Goal: Task Accomplishment & Management: Manage account settings

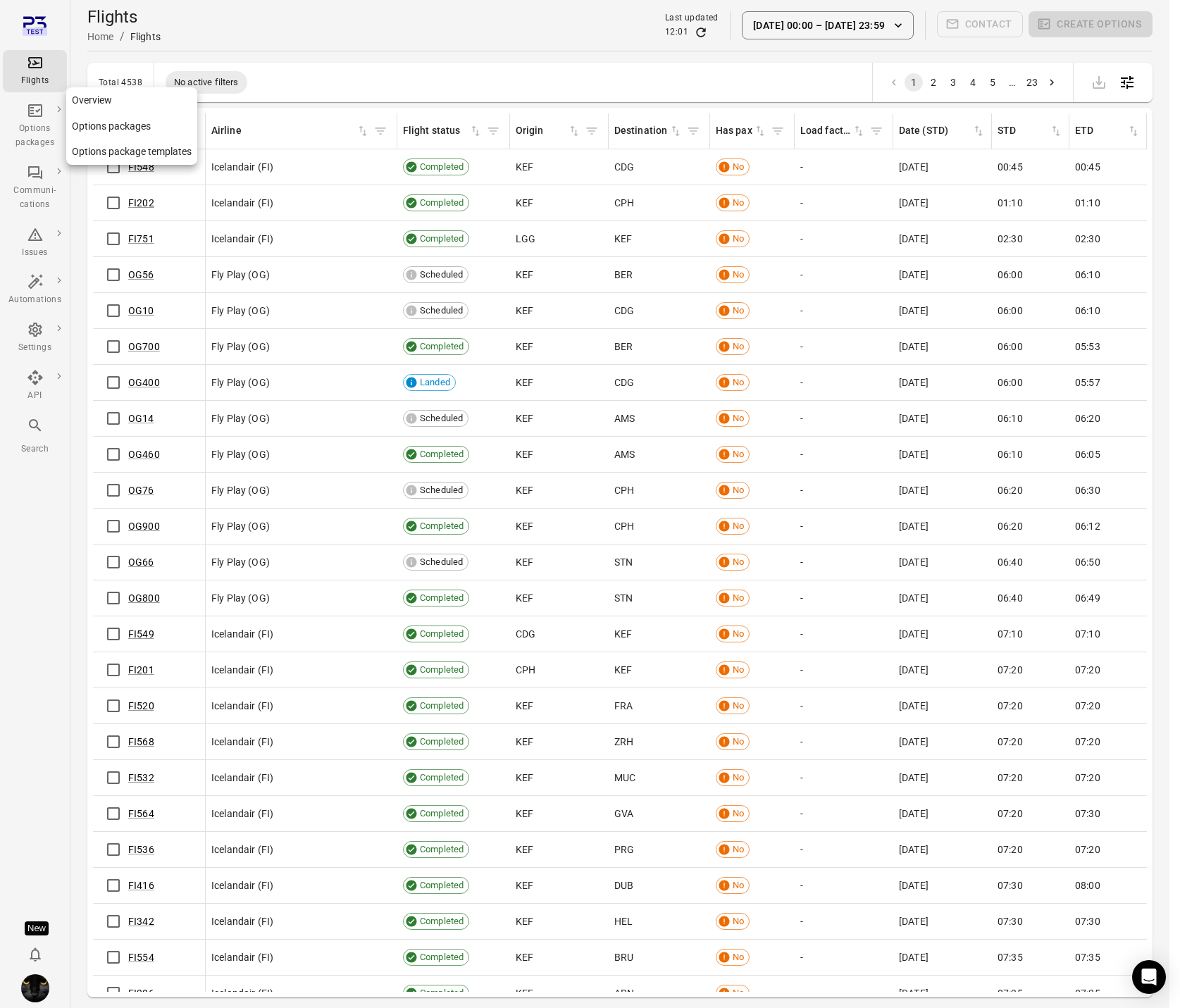
click at [29, 136] on div "Options packages" at bounding box center [35, 136] width 53 height 29
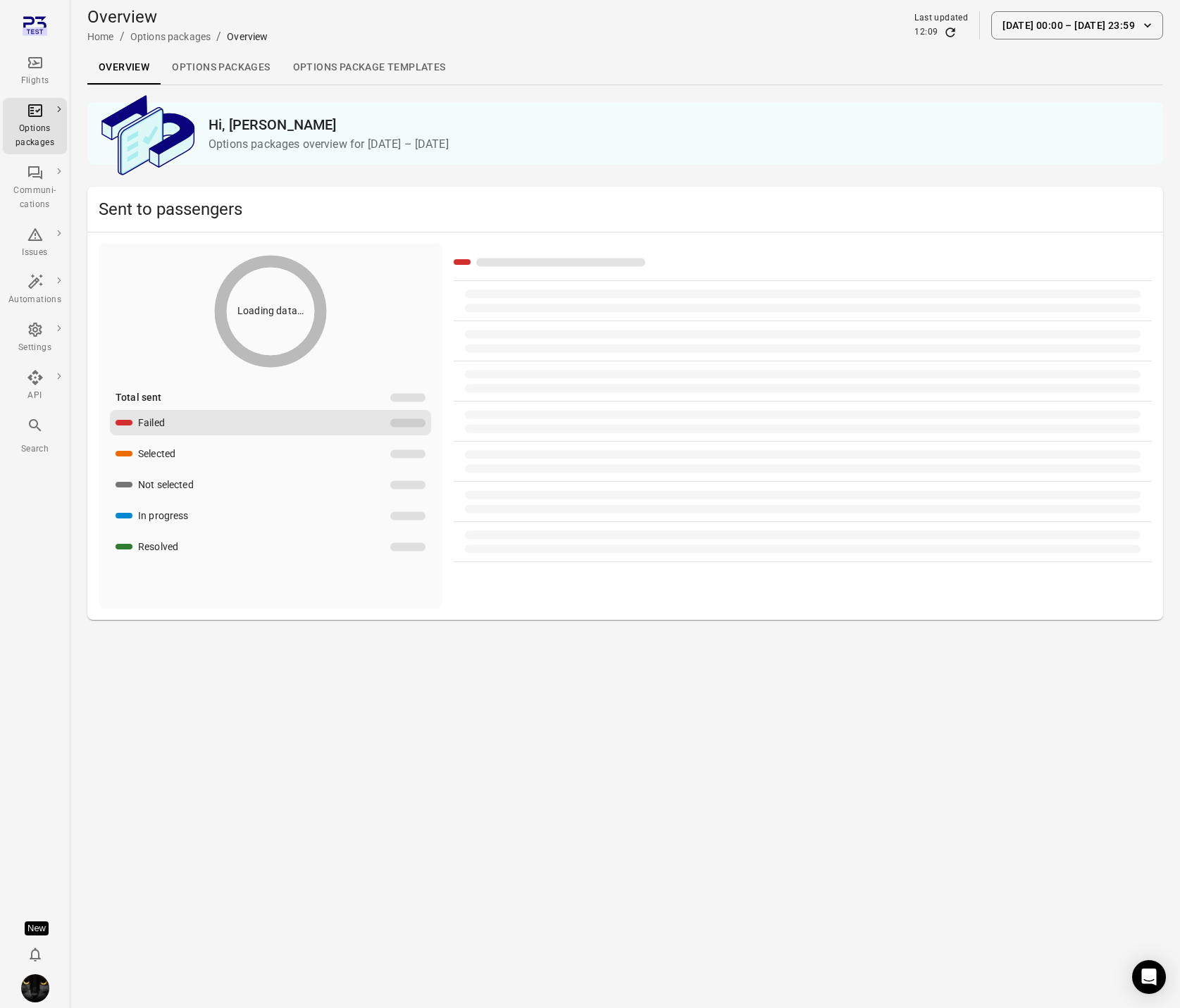
click at [240, 76] on link "Options packages" at bounding box center [221, 67] width 121 height 34
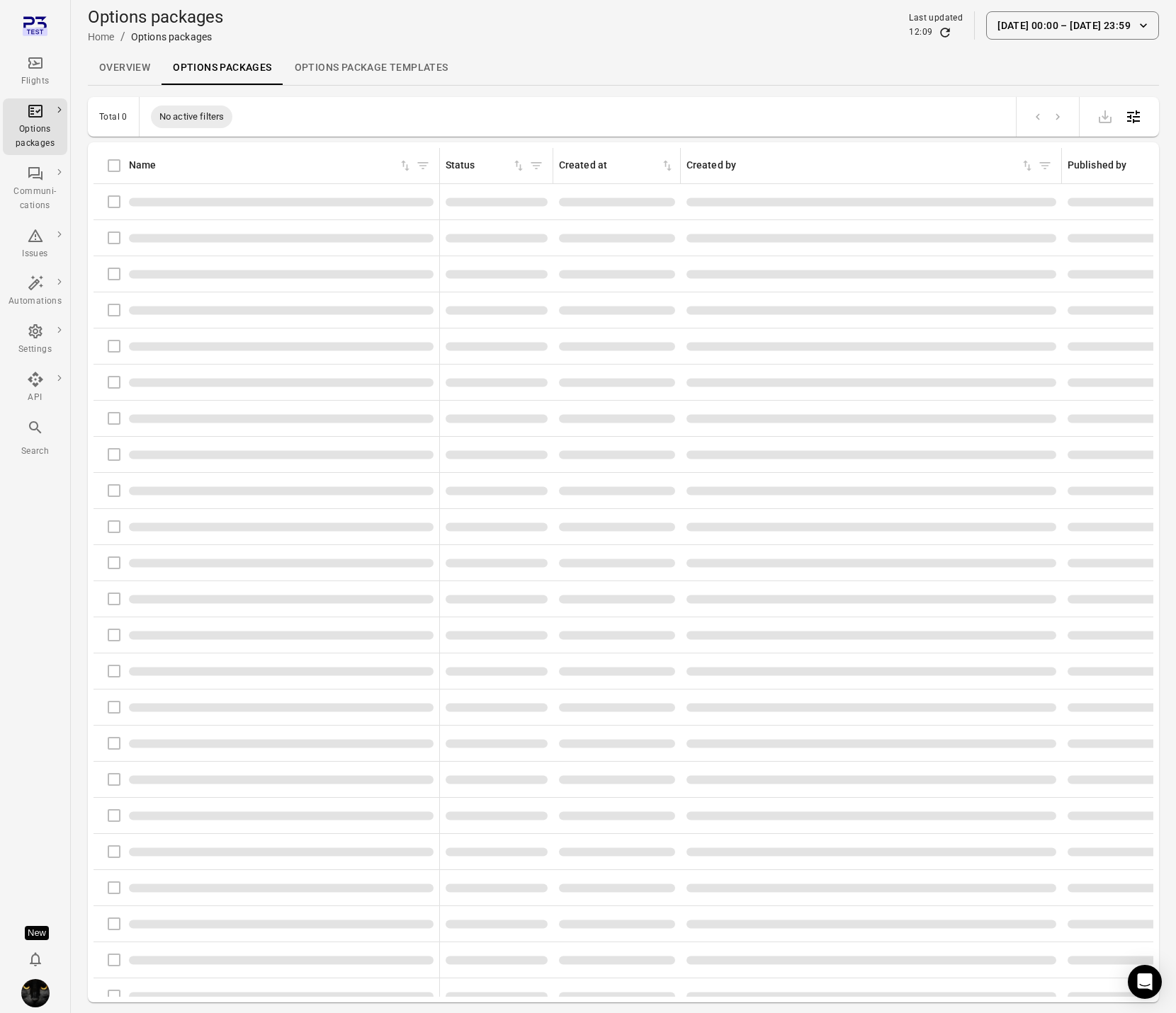
click at [327, 69] on link "Options package Templates" at bounding box center [371, 68] width 176 height 34
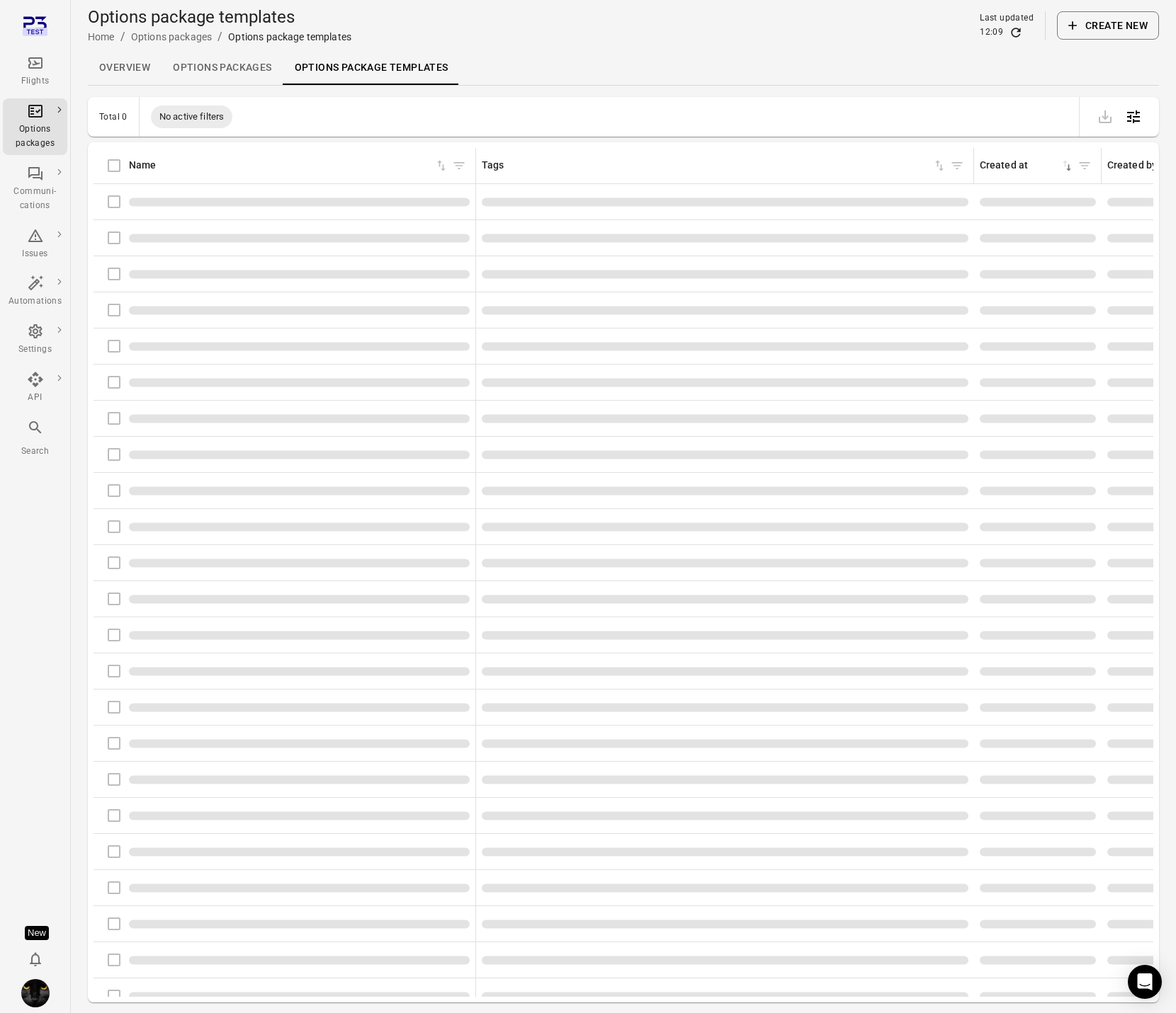
click at [225, 73] on link "Options packages" at bounding box center [222, 68] width 121 height 34
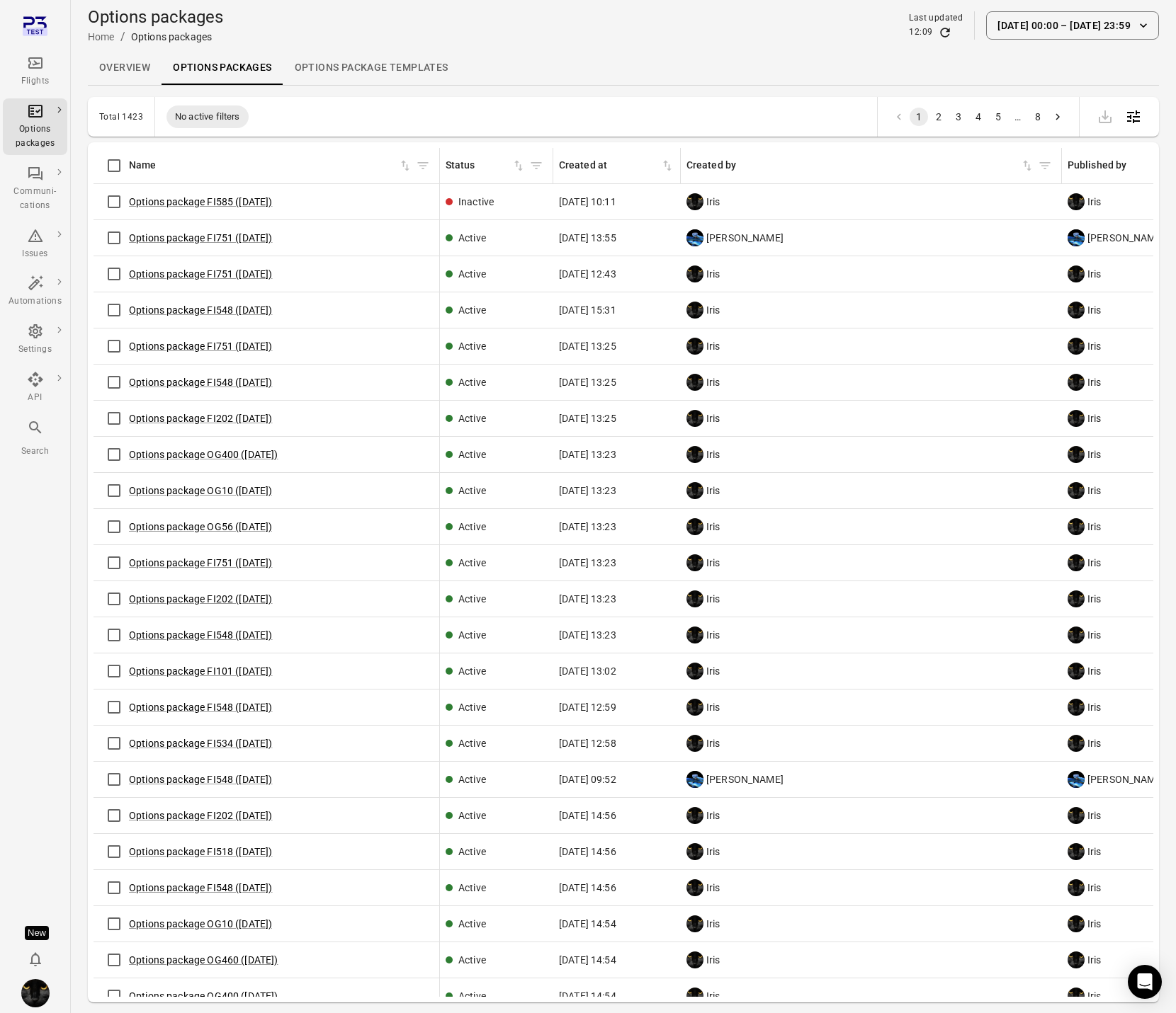
click at [1044, 23] on button "[DATE] 00:00 – [DATE] 23:59" at bounding box center [1072, 26] width 173 height 29
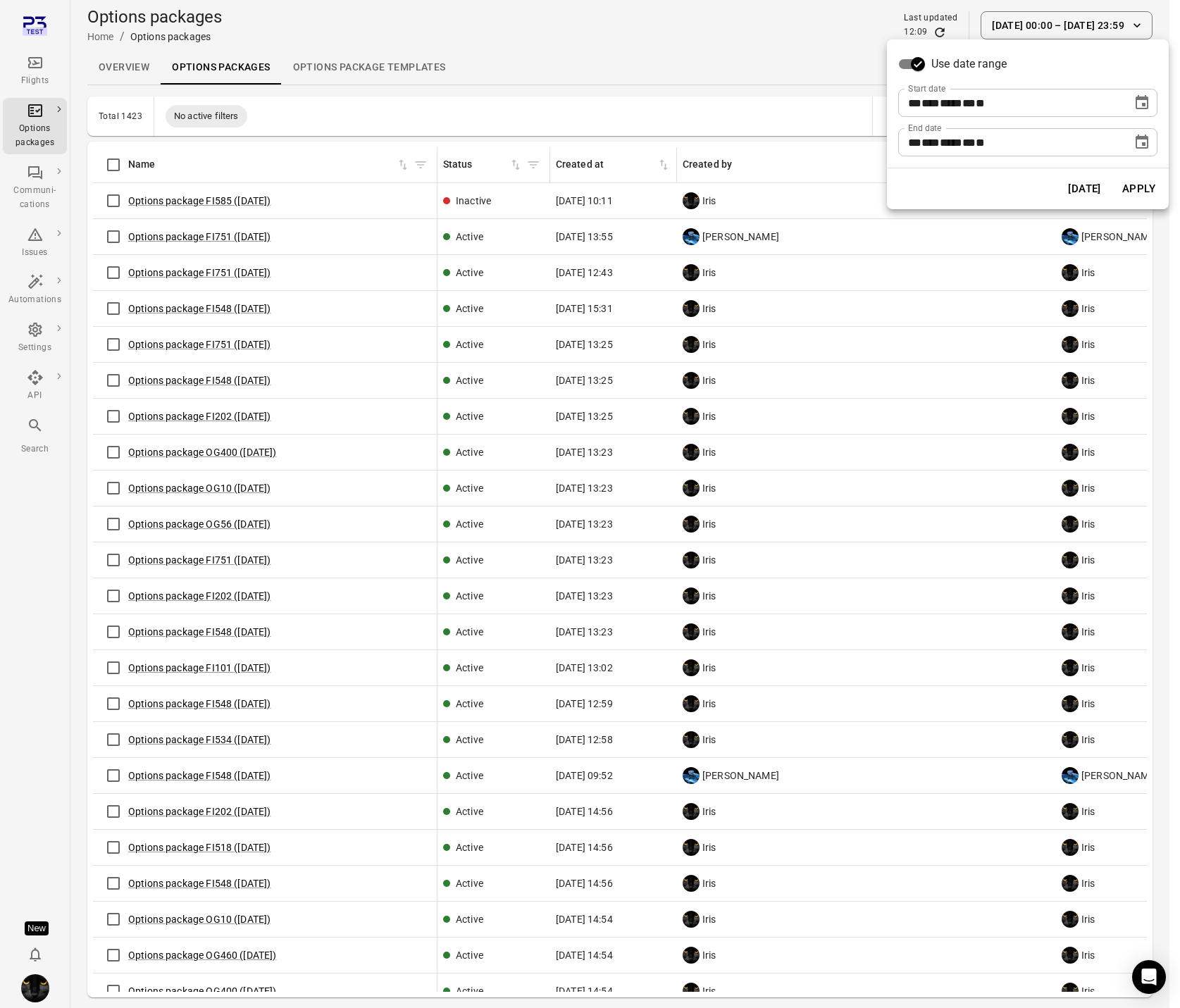
click at [1079, 188] on button "[DATE]" at bounding box center [1084, 188] width 48 height 29
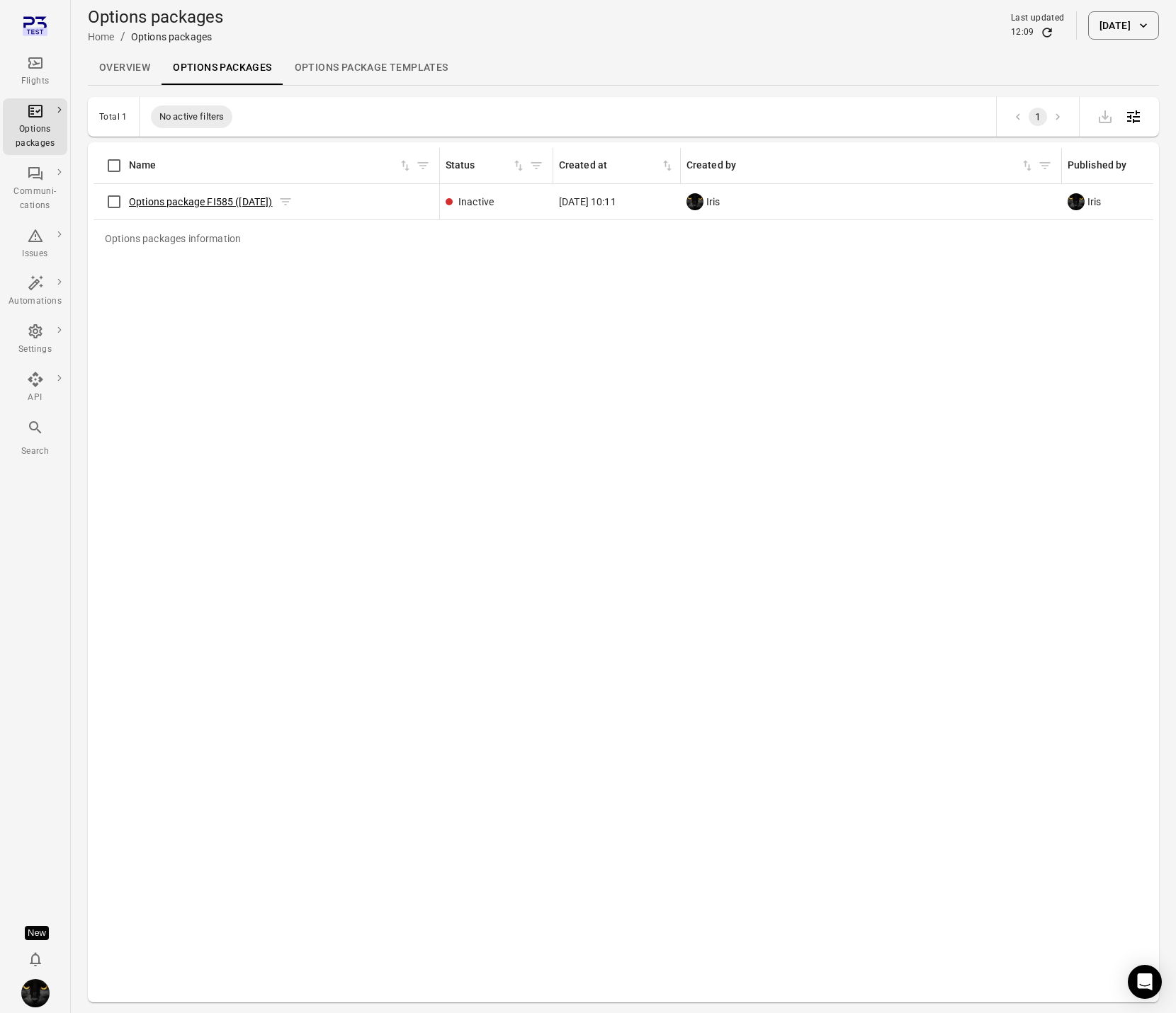
click at [234, 199] on link "Options package FI585 ([DATE])" at bounding box center [201, 202] width 144 height 11
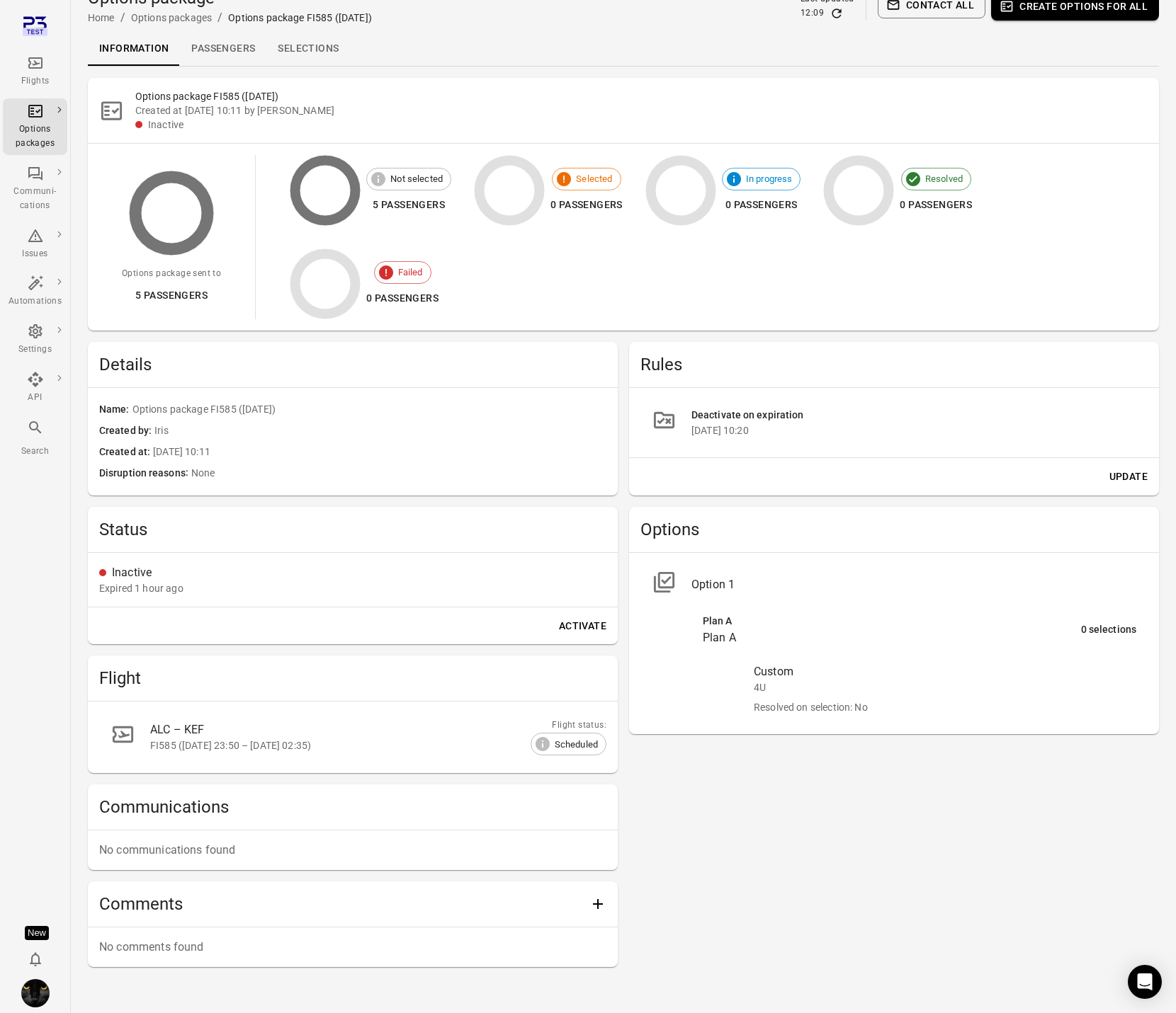
scroll to position [52, 0]
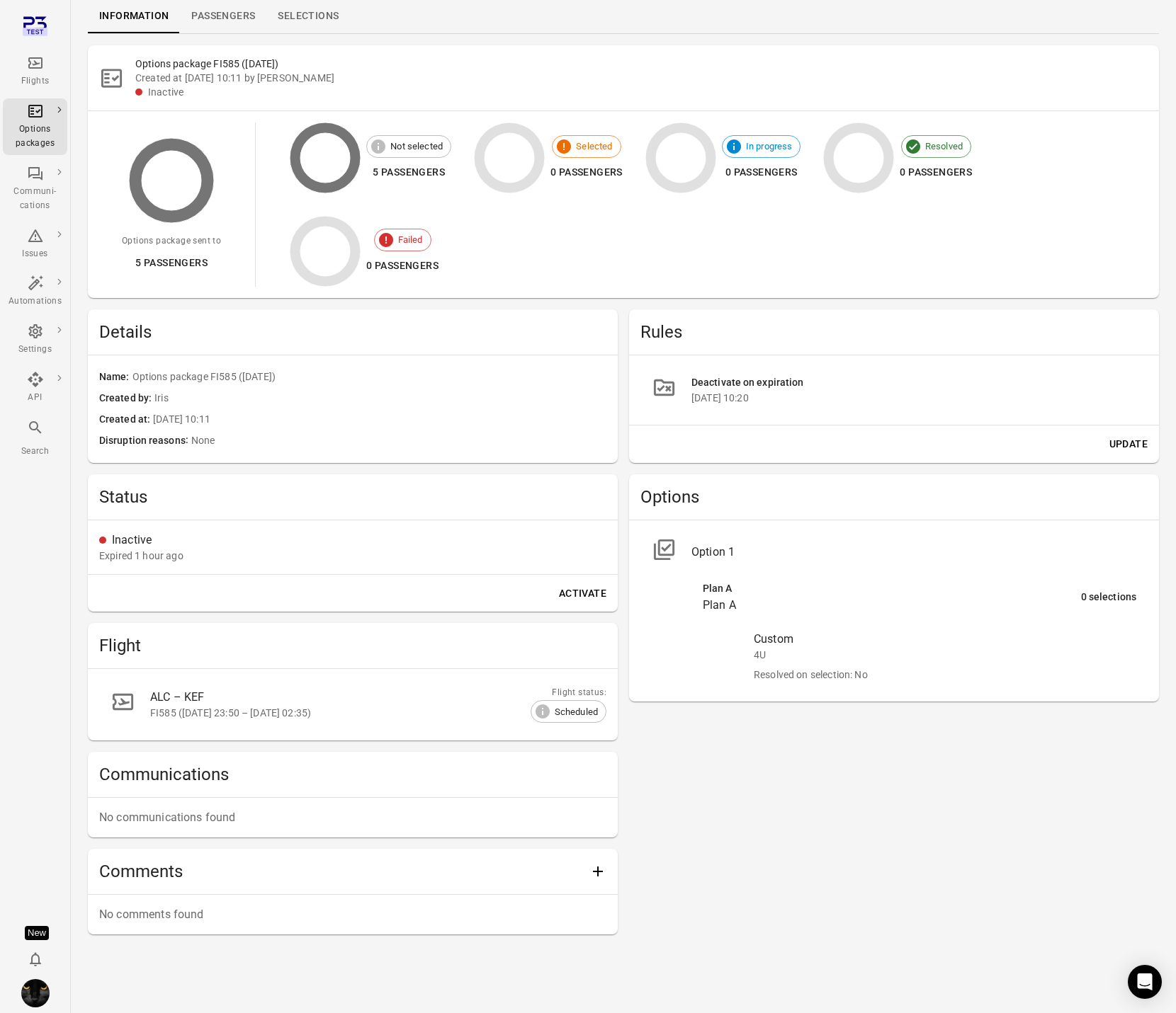
click at [1139, 442] on button "Update" at bounding box center [1128, 444] width 49 height 26
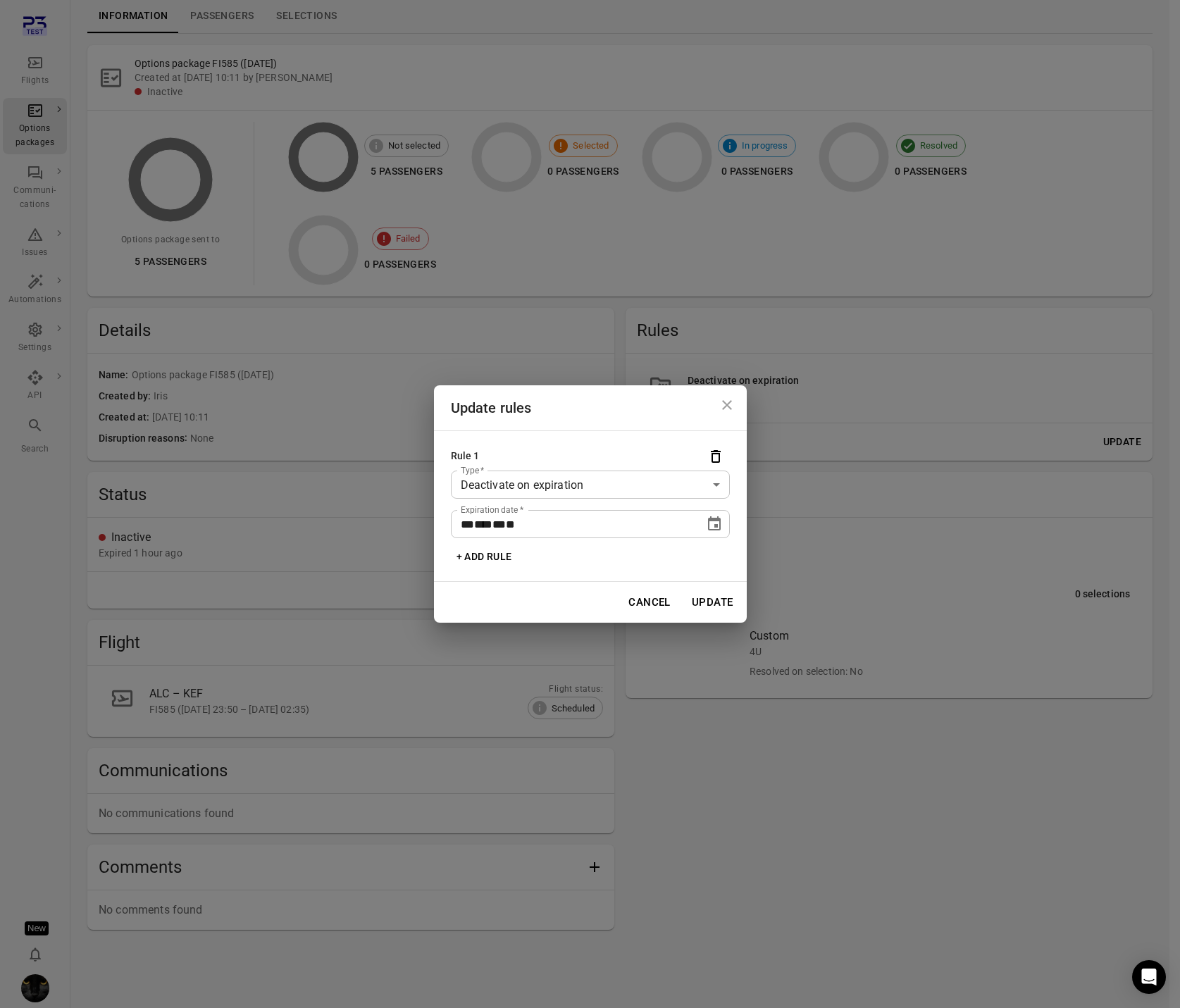
click at [625, 483] on body "Flights Options packages Communi-cations Issues Automations Settings API Search…" at bounding box center [590, 478] width 1180 height 1060
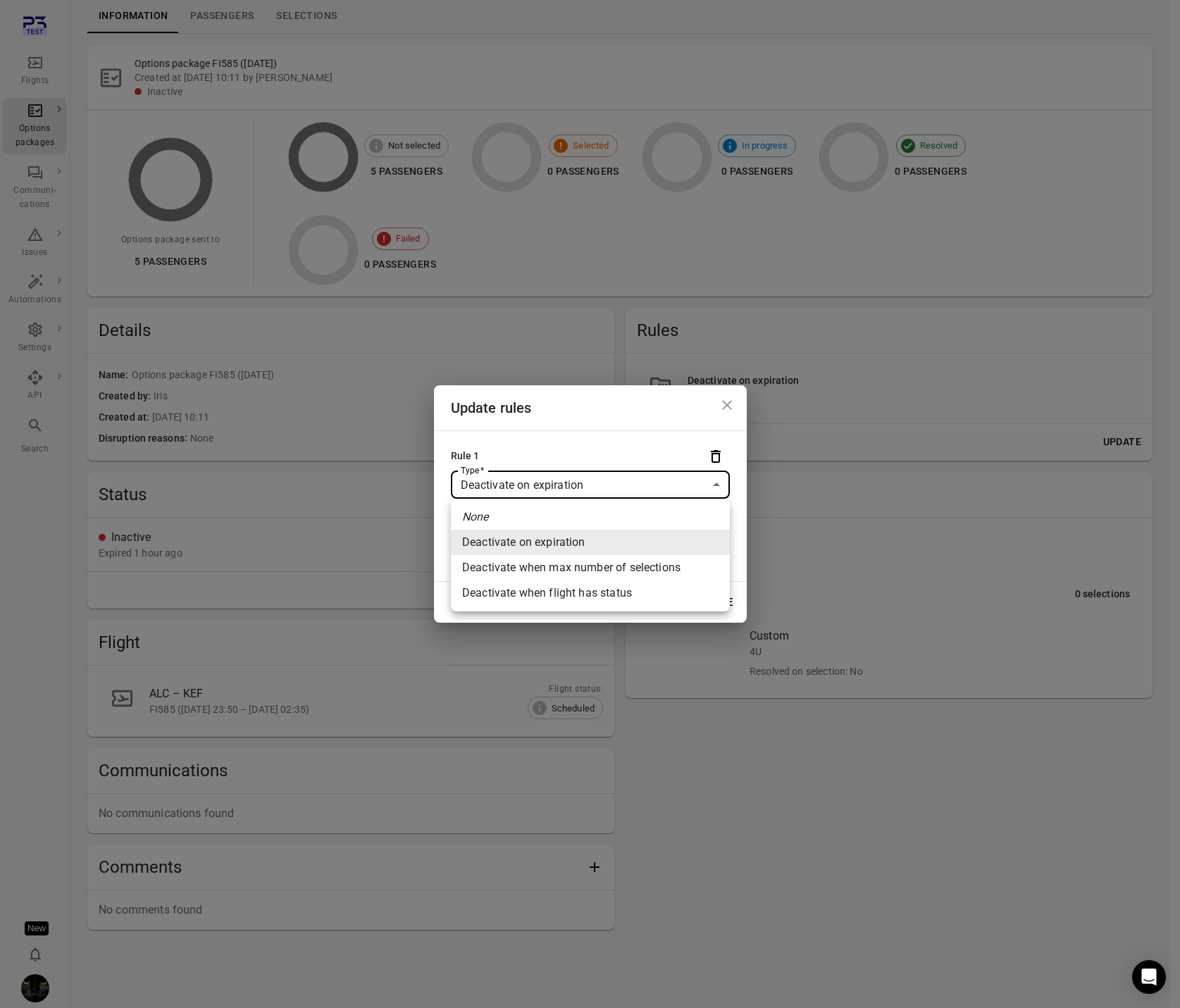
click at [673, 312] on div at bounding box center [590, 504] width 1180 height 1008
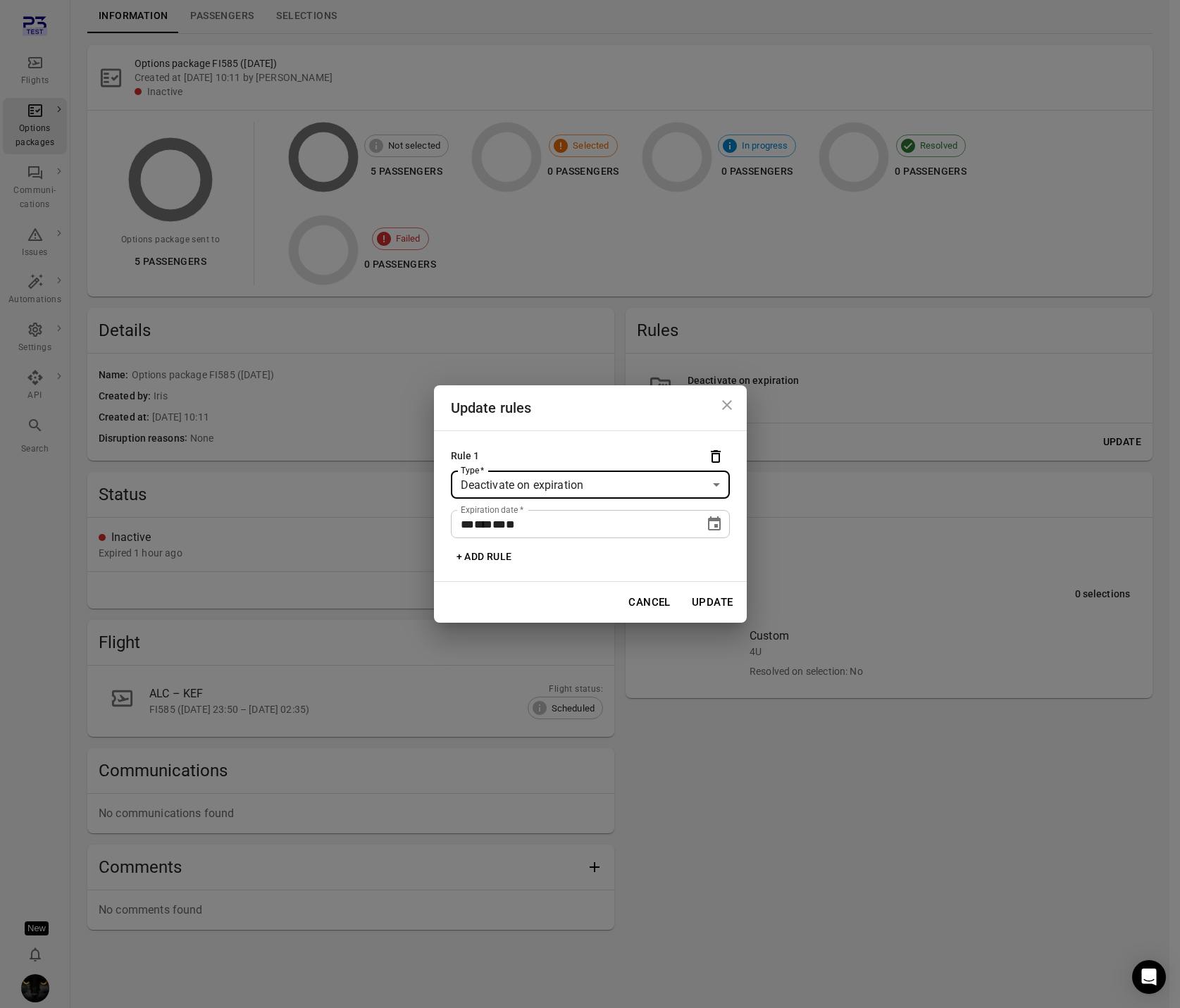
click at [387, 186] on div "**********" at bounding box center [590, 504] width 1180 height 1008
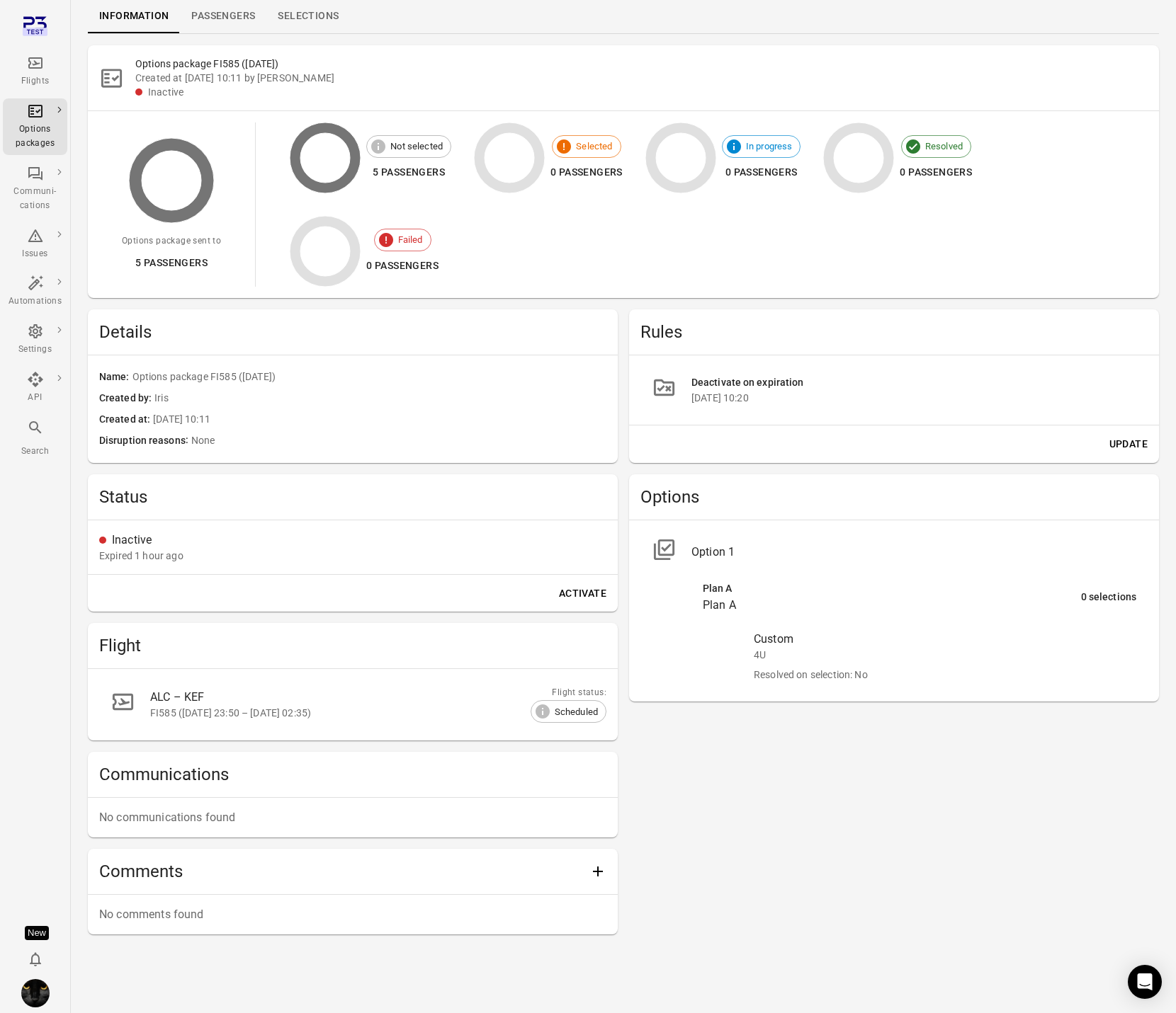
click at [29, 69] on icon "Main navigation" at bounding box center [35, 62] width 17 height 17
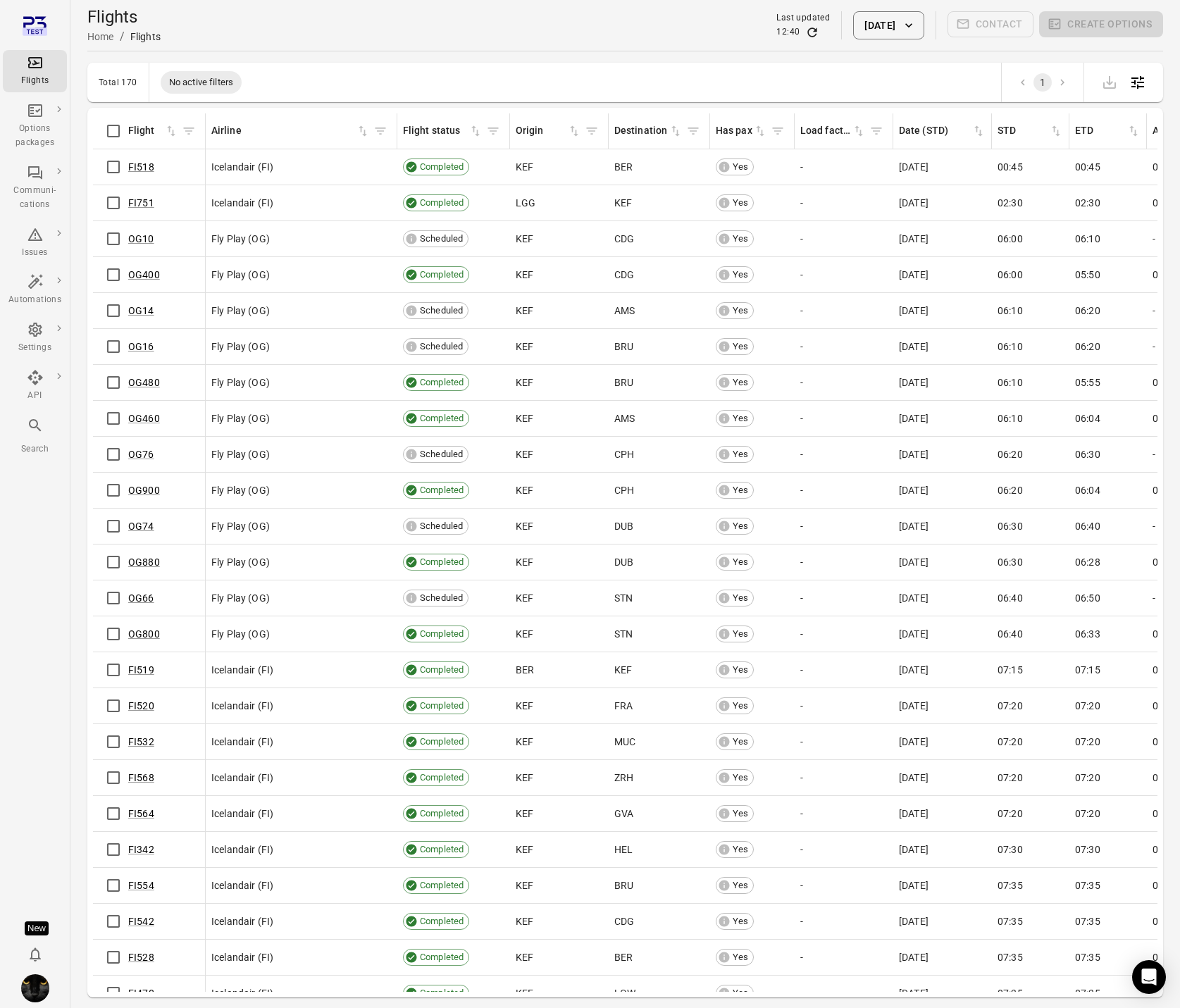
click at [42, 122] on div "Options packages" at bounding box center [35, 136] width 53 height 29
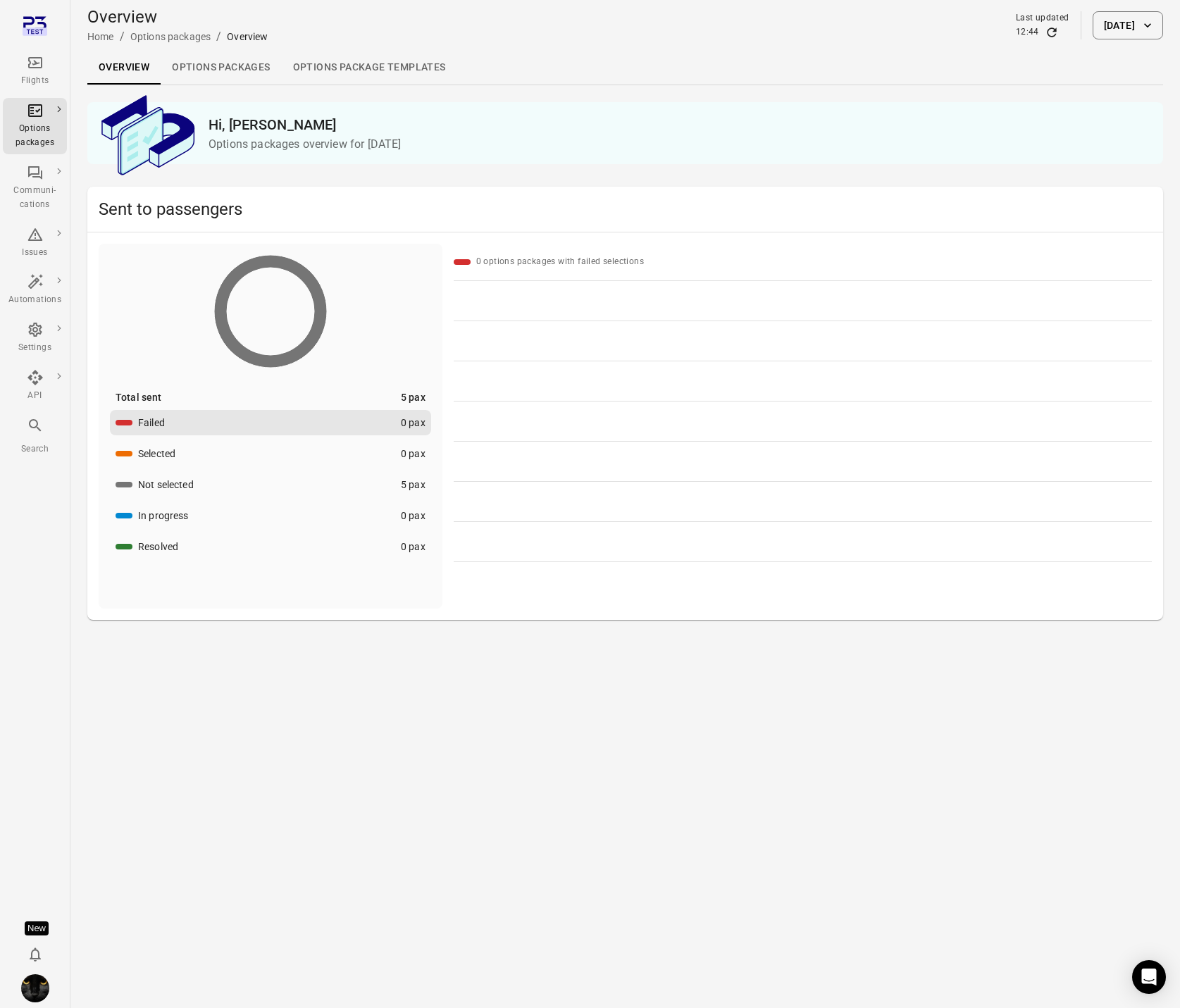
click at [264, 69] on link "Options packages" at bounding box center [221, 67] width 121 height 34
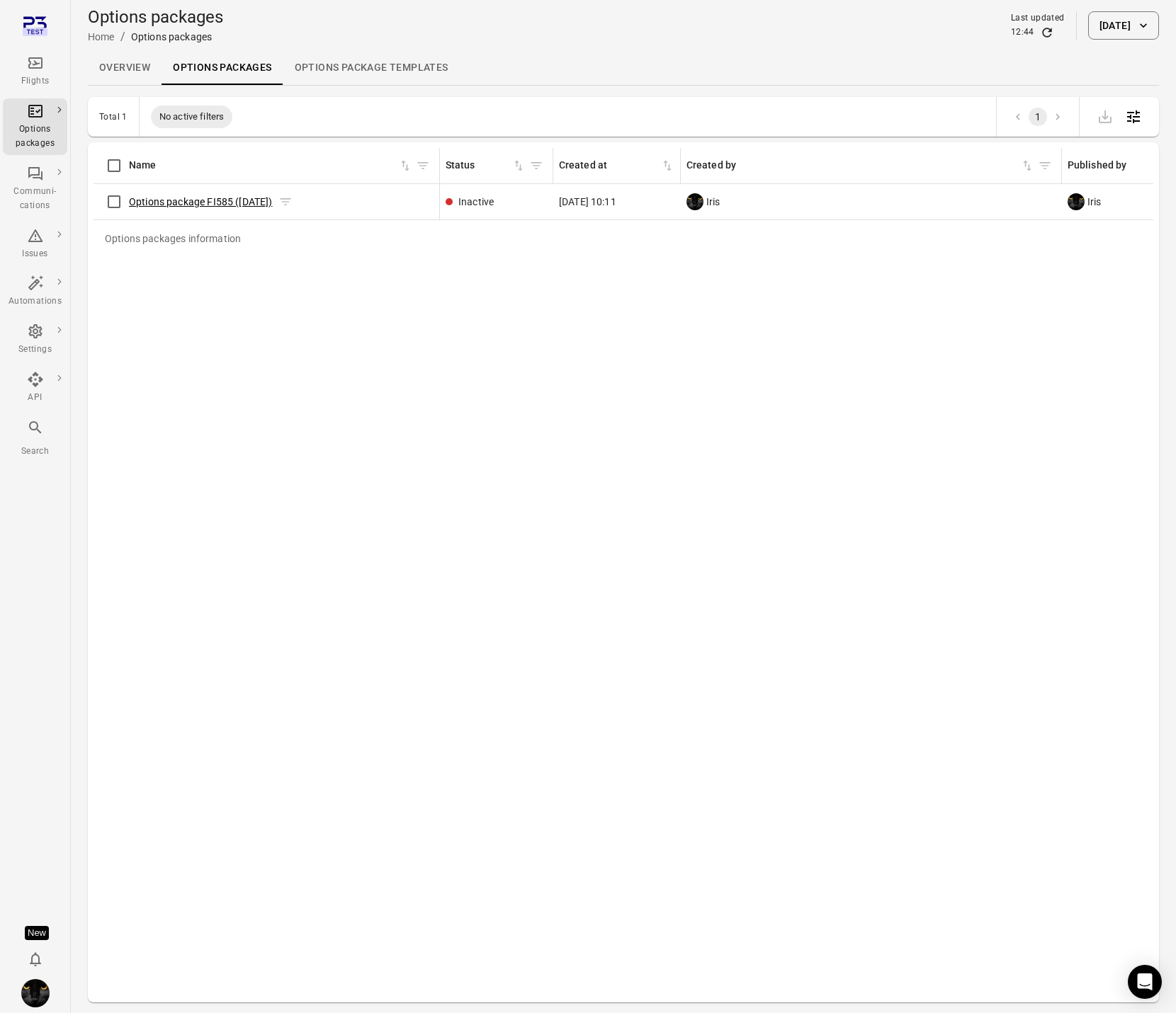
click at [171, 199] on link "Options package FI585 ([DATE])" at bounding box center [201, 202] width 144 height 11
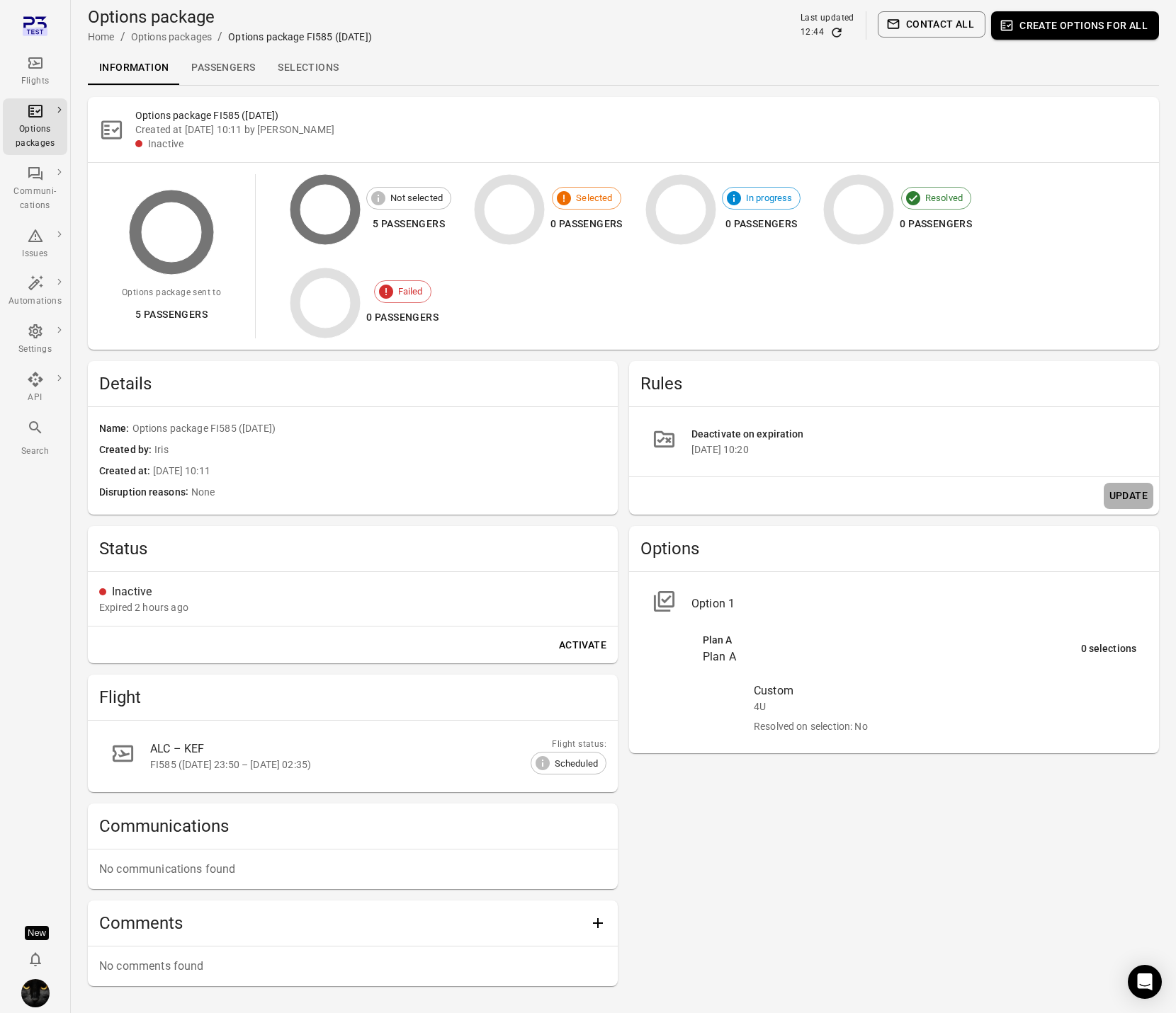
click at [1142, 493] on button "Update" at bounding box center [1128, 496] width 49 height 26
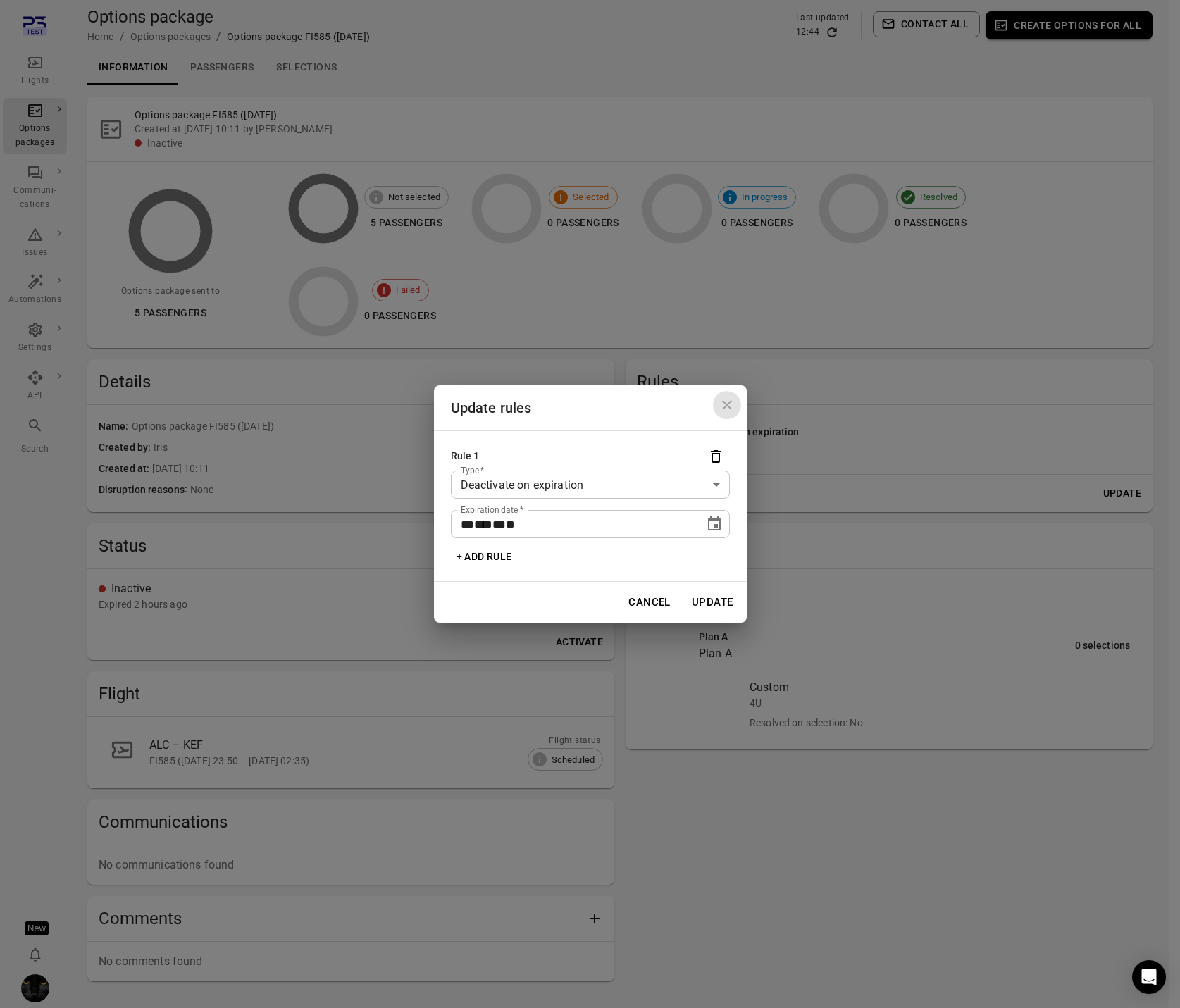
click at [726, 403] on icon "Close dialog" at bounding box center [727, 405] width 10 height 10
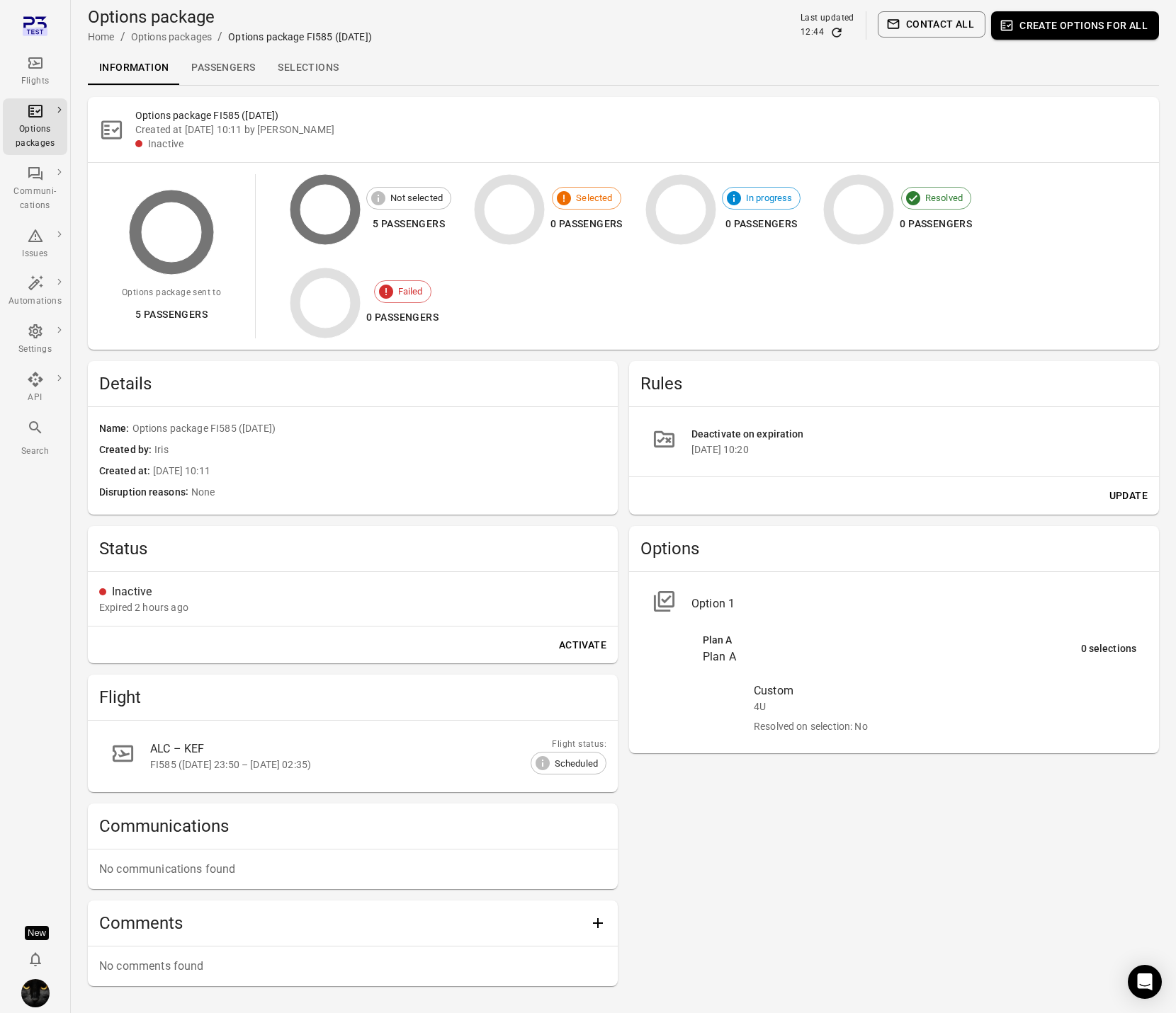
click at [1119, 498] on button "Update" at bounding box center [1128, 496] width 49 height 26
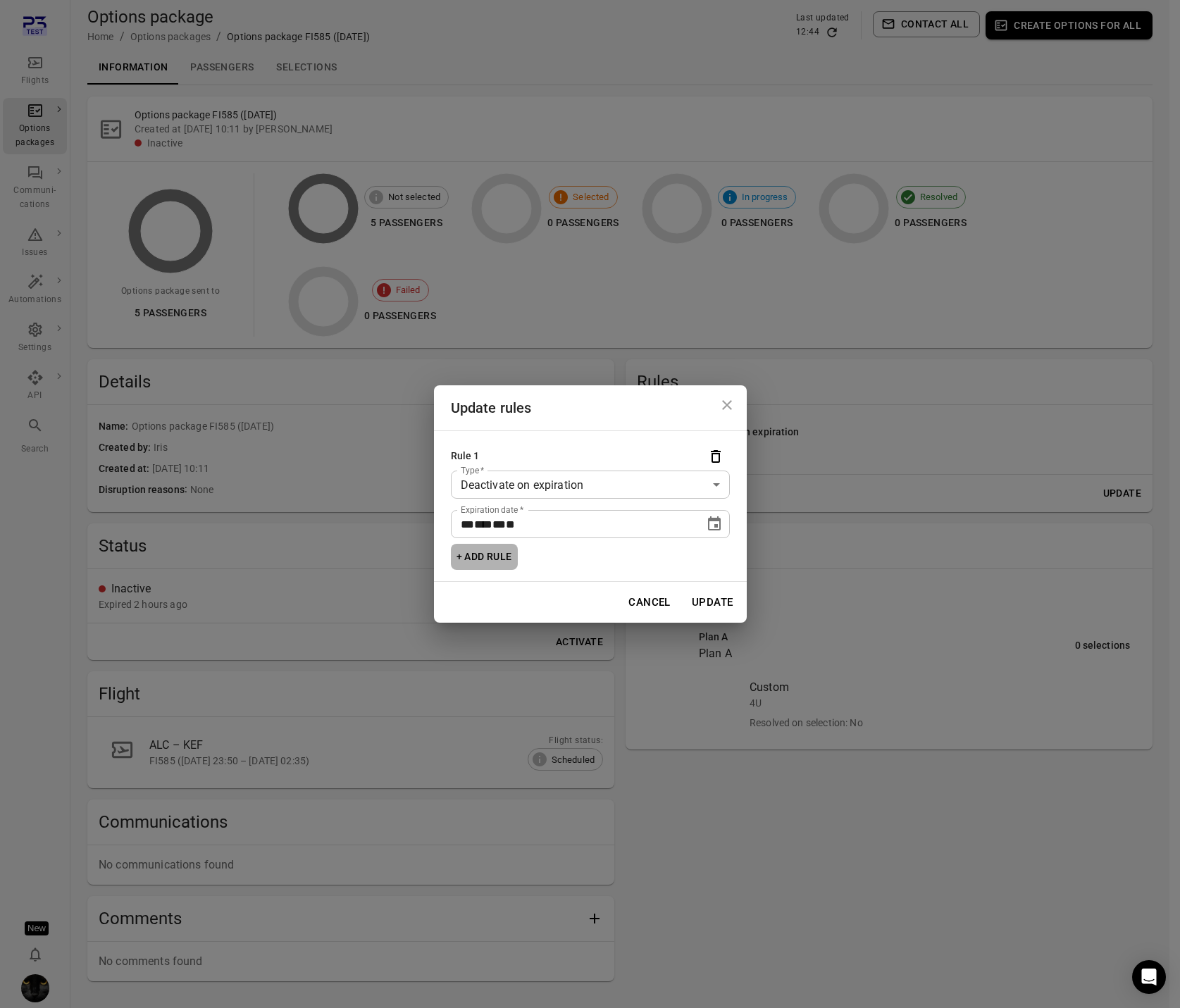
click at [489, 556] on button "+ Add rule" at bounding box center [485, 557] width 67 height 26
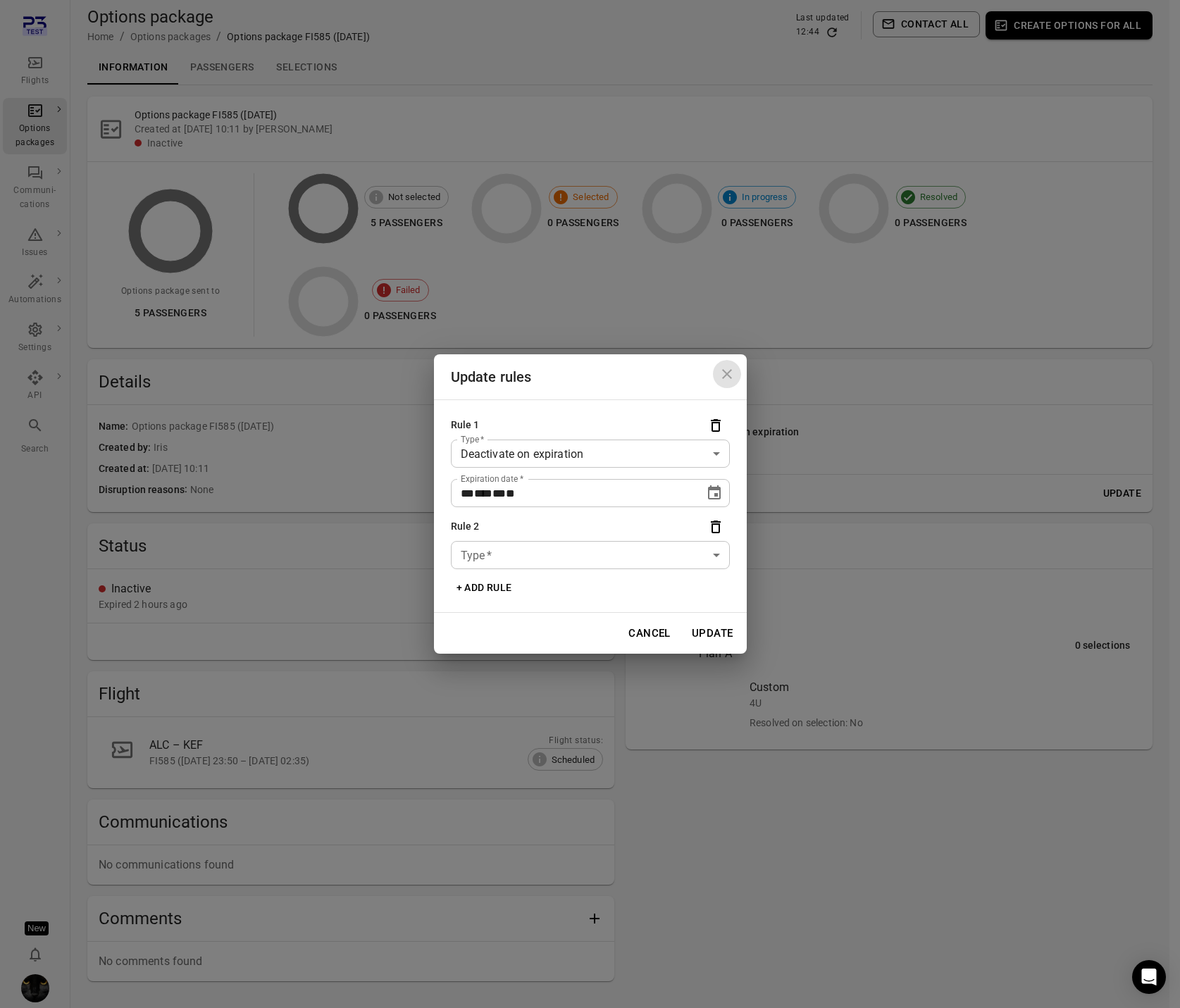
click at [723, 370] on icon "Close dialog" at bounding box center [727, 374] width 10 height 10
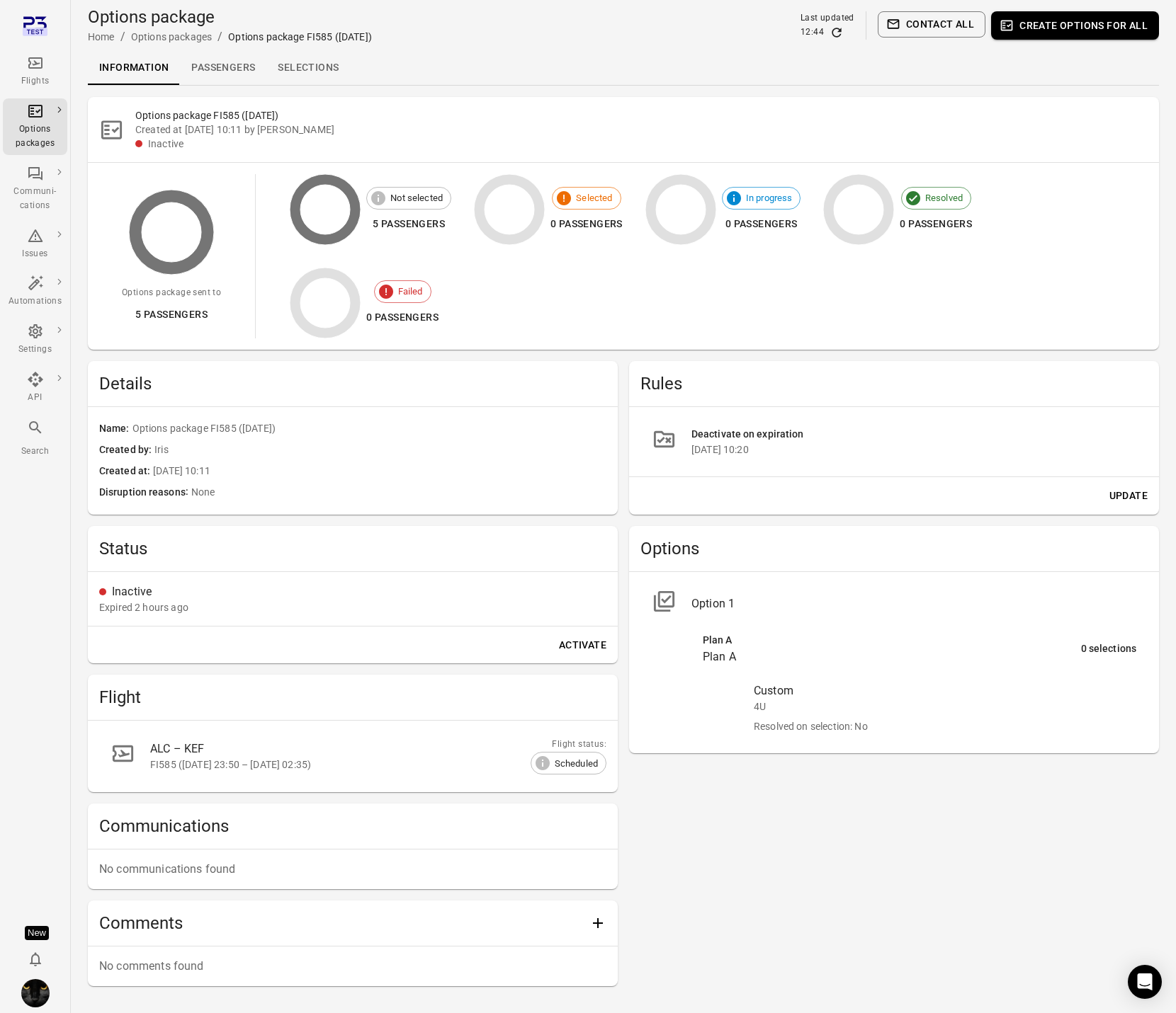
click at [1140, 498] on button "Update" at bounding box center [1128, 496] width 49 height 26
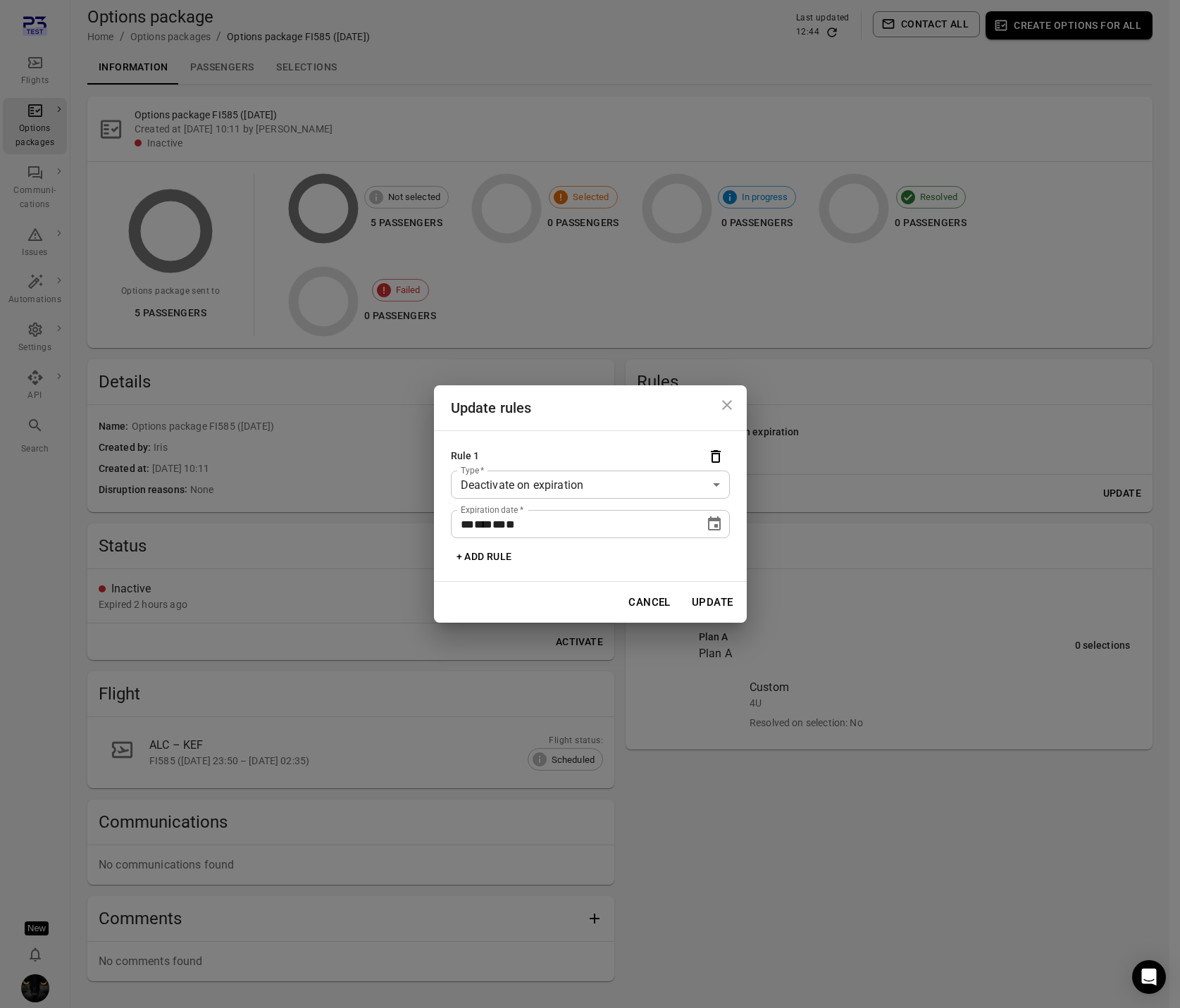
click at [476, 559] on button "+ Add rule" at bounding box center [485, 557] width 67 height 26
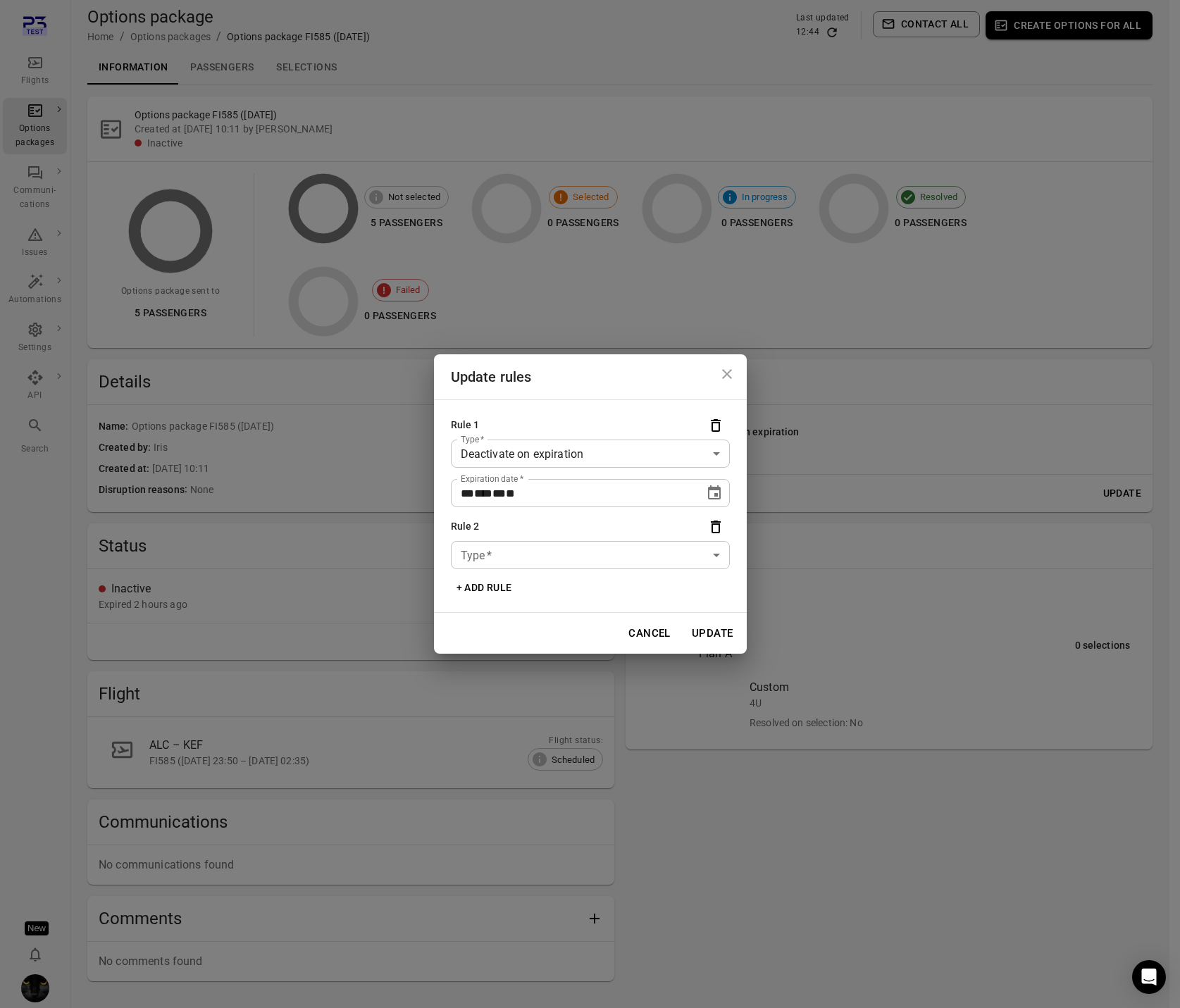
click at [562, 555] on body "Flights Options packages Communi-cations Issues Automations Settings API Search…" at bounding box center [590, 530] width 1180 height 1060
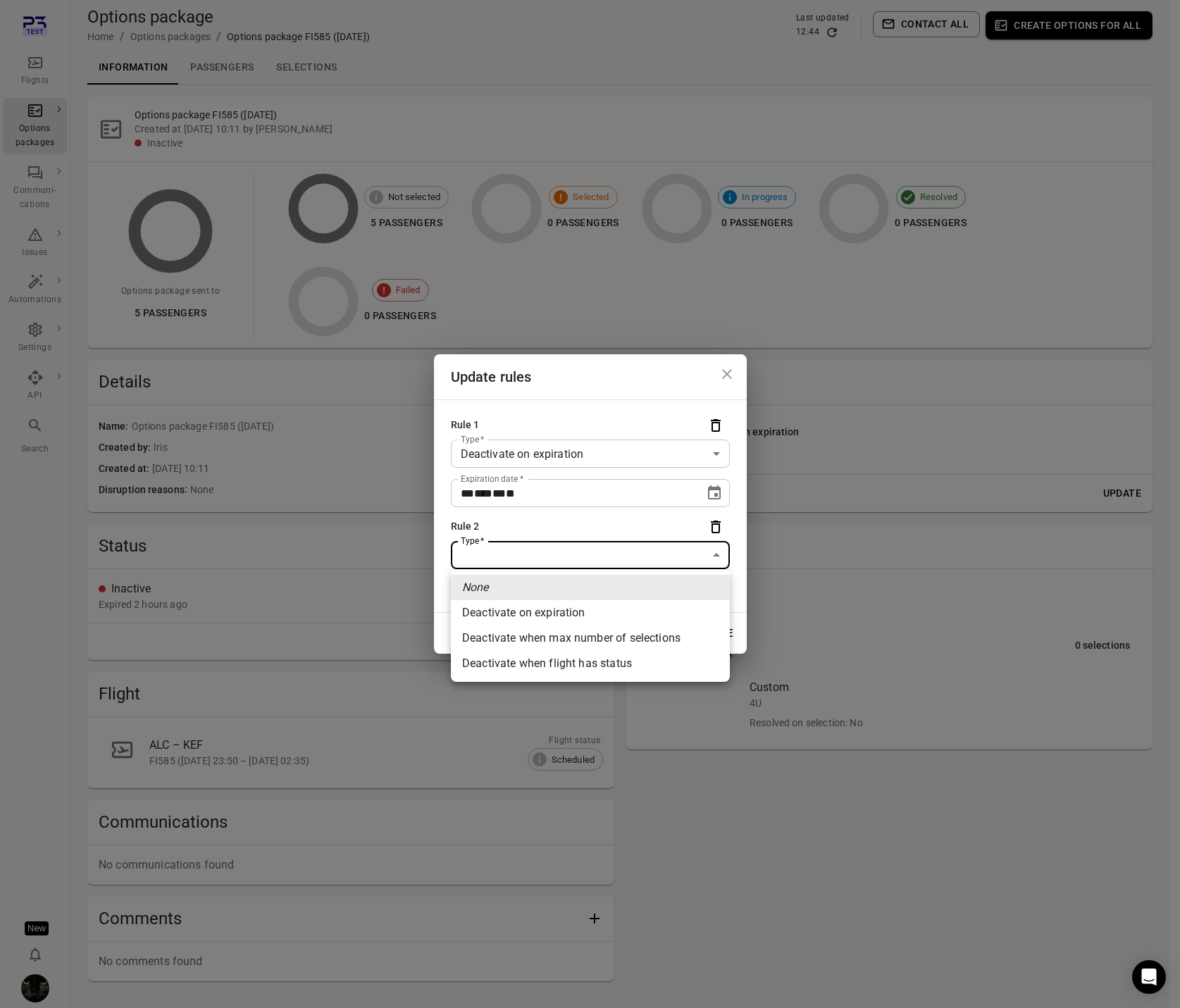
click at [563, 631] on li "Deactivate when max number of selections" at bounding box center [591, 638] width 279 height 25
type input "**********"
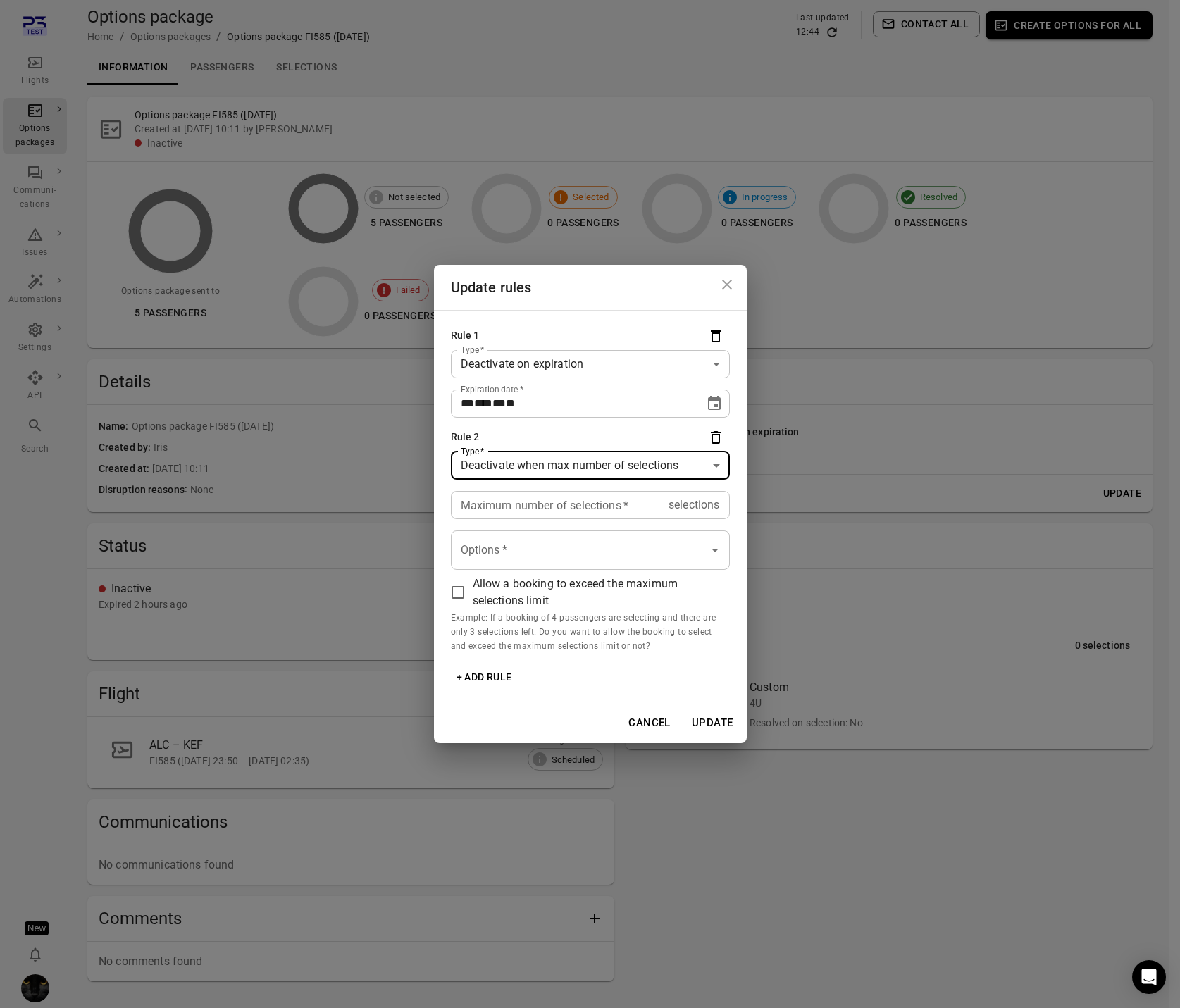
click at [655, 724] on button "Cancel" at bounding box center [649, 722] width 58 height 29
